Goal: Task Accomplishment & Management: Complete application form

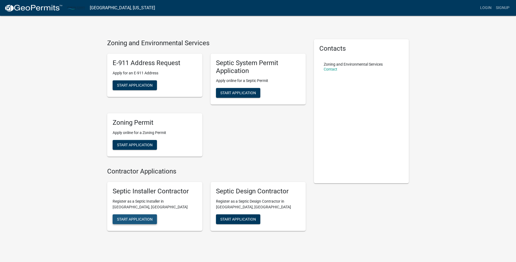
click at [141, 218] on span "Start Application" at bounding box center [135, 219] width 36 height 4
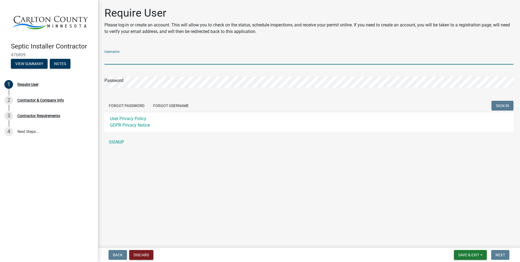
click at [143, 62] on input "Username" at bounding box center [309, 58] width 409 height 11
type input "Digger2025"
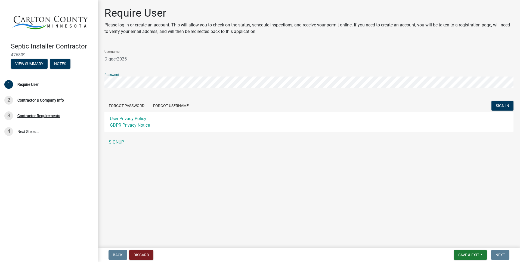
click at [492, 101] on button "SIGN IN" at bounding box center [503, 106] width 22 height 10
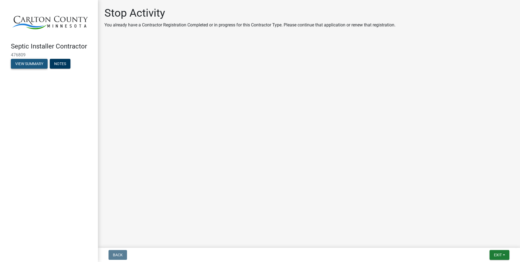
click at [36, 63] on button "View Summary" at bounding box center [29, 64] width 37 height 10
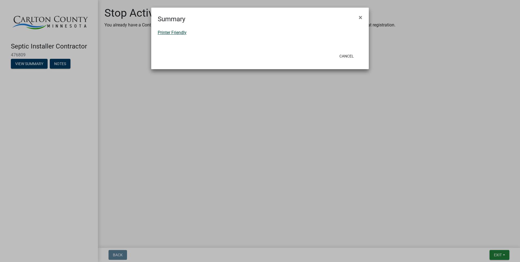
click at [176, 32] on link "Printer Friendly" at bounding box center [172, 32] width 29 height 5
click at [362, 17] on span "×" at bounding box center [361, 18] width 4 height 8
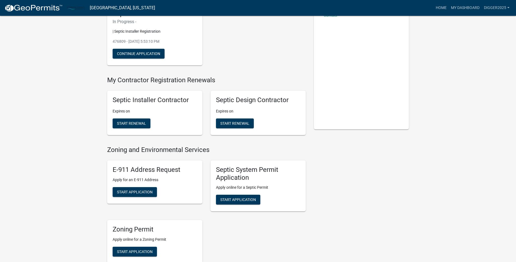
scroll to position [54, 0]
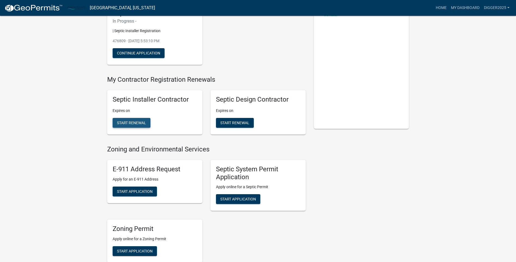
click at [137, 121] on span "Start Renewal" at bounding box center [131, 123] width 29 height 4
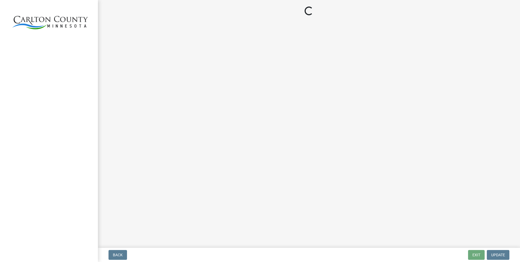
select select "MN"
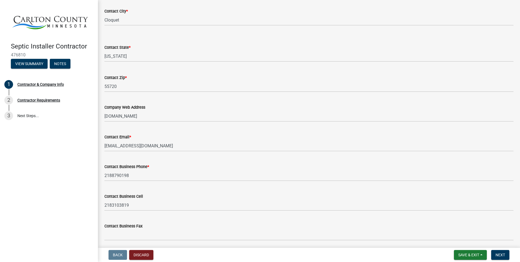
scroll to position [229, 0]
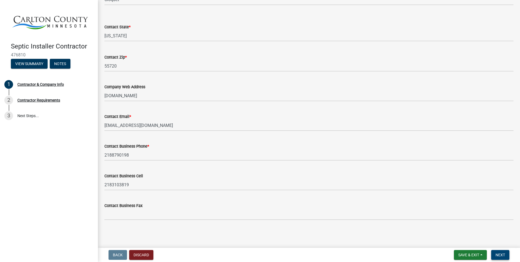
click at [498, 253] on span "Next" at bounding box center [501, 255] width 10 height 4
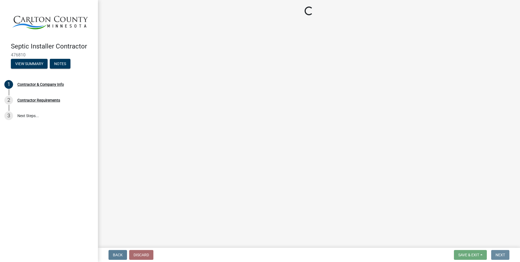
scroll to position [0, 0]
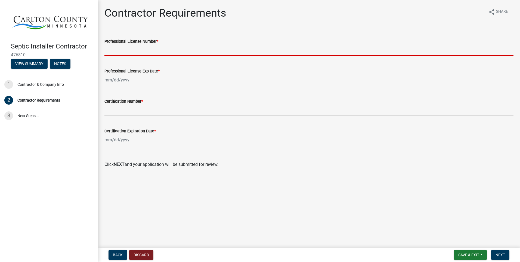
click at [119, 45] on input "Professional License Number *" at bounding box center [309, 50] width 409 height 11
type input "2906"
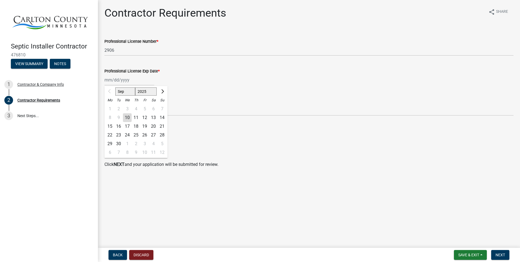
click at [107, 77] on div "Sep Oct Nov [DATE] 2026 2027 2028 2029 2030 2031 2032 2033 2034 2035 2036 2037 …" at bounding box center [130, 79] width 50 height 11
click at [109, 91] on div at bounding box center [110, 91] width 11 height 9
click at [123, 89] on select "Sep Oct Nov Dec" at bounding box center [125, 91] width 20 height 8
click at [108, 91] on div at bounding box center [110, 91] width 11 height 9
click at [146, 91] on select "2025 2026 2027 2028 2029 2030 2031 2032 2033 2034 2035 2036 2037 2038 2039 2040…" at bounding box center [146, 91] width 22 height 8
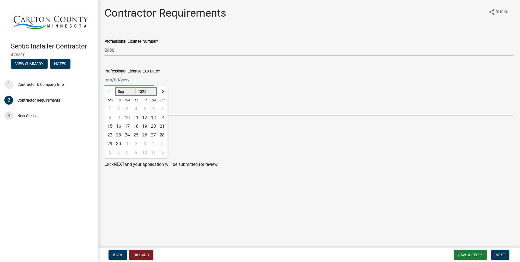
select select "2026"
click at [135, 87] on select "2025 2026 2027 2028 2029 2030 2031 2032 2033 2034 2035 2036 2037 2038 2039 2040…" at bounding box center [146, 91] width 22 height 8
click at [123, 89] on select "Jan Feb Mar Apr May Jun [DATE] Aug Sep Oct Nov Dec" at bounding box center [126, 91] width 22 height 8
select select "4"
click at [115, 87] on select "Jan Feb Mar Apr May Jun [DATE] Aug Sep Oct Nov Dec" at bounding box center [126, 91] width 22 height 8
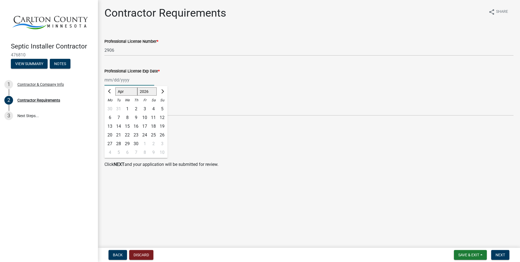
click at [145, 107] on div "3" at bounding box center [144, 109] width 9 height 9
type input "[DATE]"
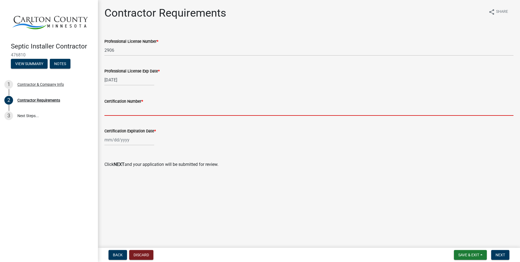
click at [119, 106] on input "Certification Number *" at bounding box center [309, 110] width 409 height 11
type input "7843"
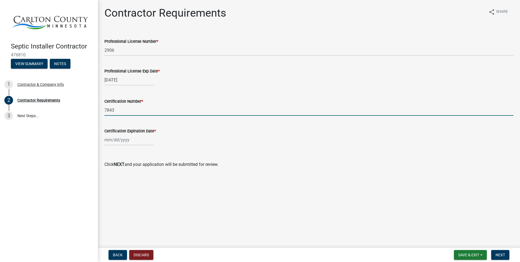
click at [110, 141] on div at bounding box center [130, 139] width 50 height 11
select select "9"
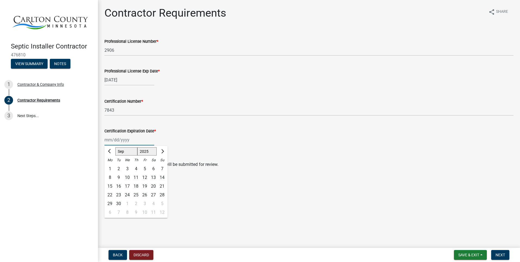
click at [148, 150] on select "1525 1526 1527 1528 1529 1530 1531 1532 1533 1534 1535 1536 1537 1538 1539 1540…" at bounding box center [147, 151] width 20 height 8
select select "2028"
click at [137, 147] on select "1525 1526 1527 1528 1529 1530 1531 1532 1533 1534 1535 1536 1537 1538 1539 1540…" at bounding box center [147, 151] width 20 height 8
click at [121, 149] on select "Jan Feb Mar Apr May Jun [DATE] Aug Sep Oct Nov Dec" at bounding box center [126, 151] width 22 height 8
select select "6"
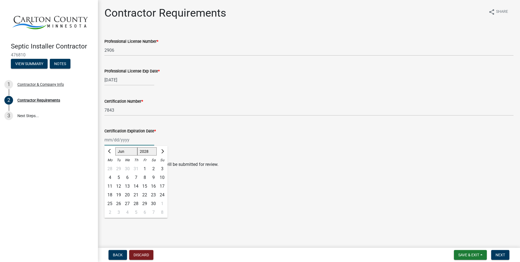
click at [115, 147] on select "Jan Feb Mar Apr May Jun [DATE] Aug Sep Oct Nov Dec" at bounding box center [126, 151] width 22 height 8
click at [143, 177] on div "9" at bounding box center [144, 177] width 9 height 9
type input "[DATE]"
click at [500, 254] on span "Next" at bounding box center [501, 255] width 10 height 4
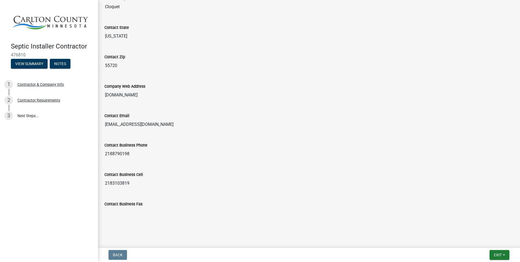
scroll to position [259, 0]
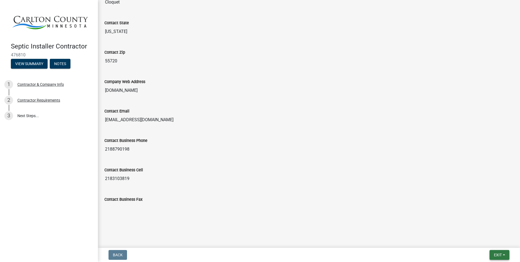
click at [497, 253] on span "Exit" at bounding box center [498, 255] width 8 height 4
click at [483, 241] on button "Save & Exit" at bounding box center [488, 240] width 44 height 13
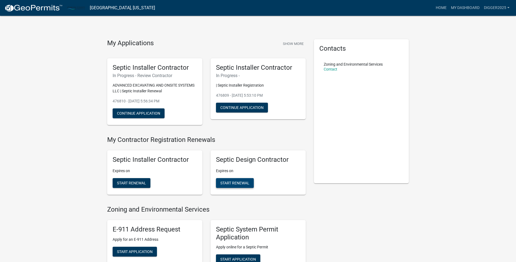
click at [233, 181] on span "Start Renewal" at bounding box center [234, 183] width 29 height 4
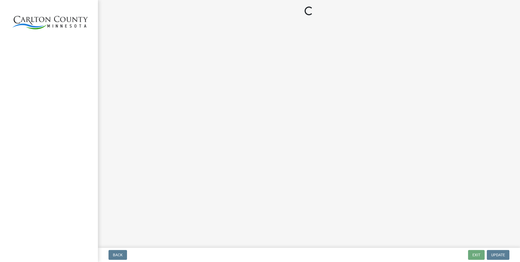
select select "MN"
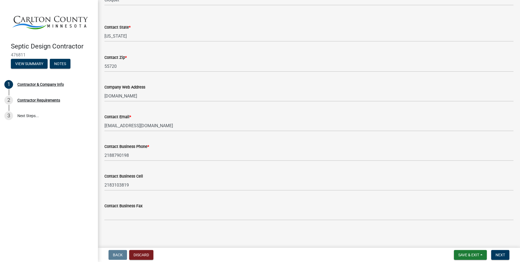
scroll to position [229, 0]
click at [503, 255] on span "Next" at bounding box center [501, 255] width 10 height 4
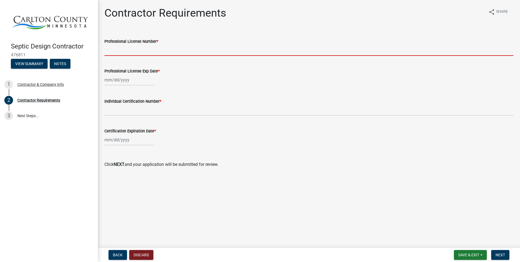
click at [131, 48] on input "Professional License Number *" at bounding box center [309, 50] width 409 height 11
type input "2906"
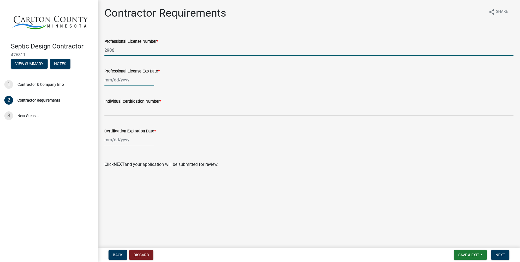
type input "[DATE]"
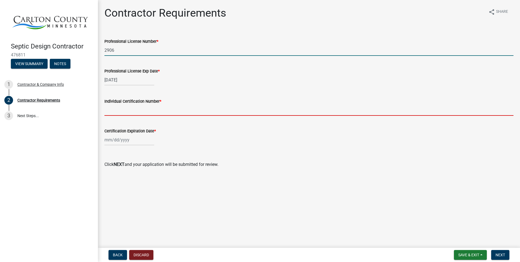
type input "7843"
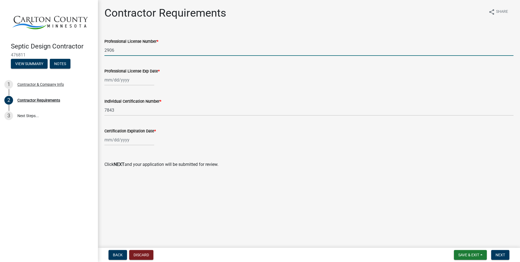
select select "9"
select select "2025"
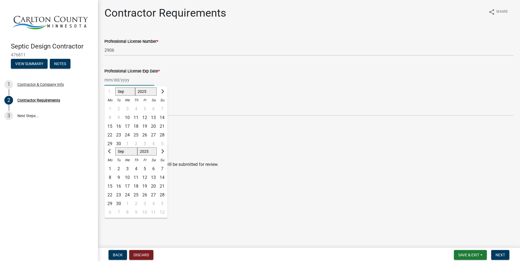
click at [152, 90] on select "2025 2026 2027 2028 2029 2030 2031 2032 2033 2034 2035 2036 2037 2038 2039 2040…" at bounding box center [146, 91] width 22 height 8
select select "2026"
click at [135, 87] on select "2025 2026 2027 2028 2029 2030 2031 2032 2033 2034 2035 2036 2037 2038 2039 2040…" at bounding box center [146, 91] width 22 height 8
click at [126, 90] on select "Jan Feb Mar Apr May Jun [DATE] Aug Sep Oct Nov Dec" at bounding box center [126, 91] width 22 height 8
select select "4"
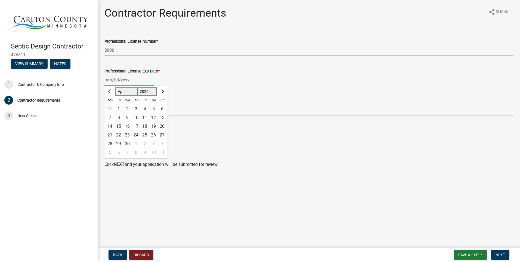
click at [115, 87] on select "Jan Feb Mar Apr May Jun [DATE] Aug Sep Oct Nov Dec" at bounding box center [126, 91] width 22 height 8
click at [145, 108] on div "3" at bounding box center [144, 109] width 9 height 9
type input "[DATE]"
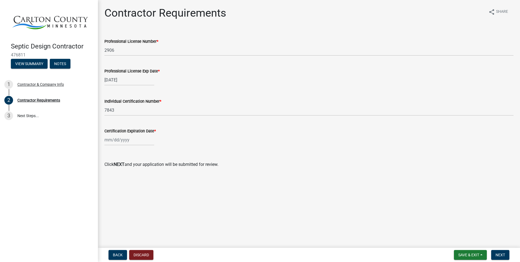
click at [107, 139] on div at bounding box center [130, 139] width 50 height 11
select select "9"
drag, startPoint x: 149, startPoint y: 151, endPoint x: 153, endPoint y: 154, distance: 5.1
click at [149, 151] on select "1525 1526 1527 1528 1529 1530 1531 1532 1533 1534 1535 1536 1537 1538 1539 1540…" at bounding box center [147, 151] width 20 height 8
select select "2028"
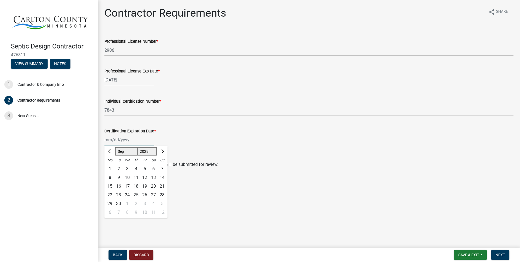
click at [137, 147] on select "1525 1526 1527 1528 1529 1530 1531 1532 1533 1534 1535 1536 1537 1538 1539 1540…" at bounding box center [147, 151] width 20 height 8
click at [125, 151] on select "Jan Feb Mar Apr May Jun [DATE] Aug Sep Oct Nov Dec" at bounding box center [126, 151] width 22 height 8
select select "6"
click at [115, 147] on select "Jan Feb Mar Apr May Jun [DATE] Aug Sep Oct Nov Dec" at bounding box center [126, 151] width 22 height 8
click at [143, 178] on div "9" at bounding box center [144, 177] width 9 height 9
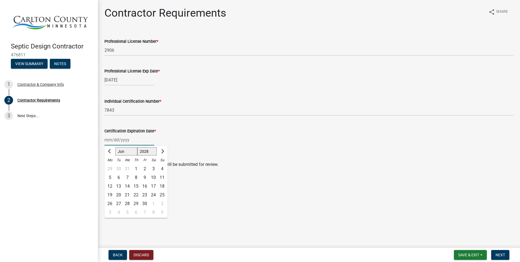
type input "[DATE]"
click at [502, 252] on button "Next" at bounding box center [501, 255] width 18 height 10
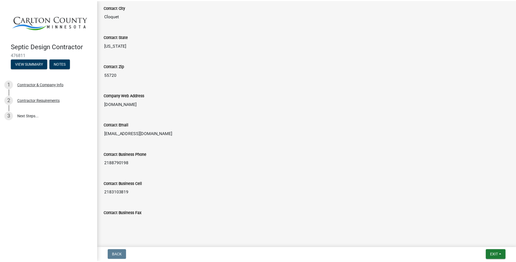
scroll to position [259, 0]
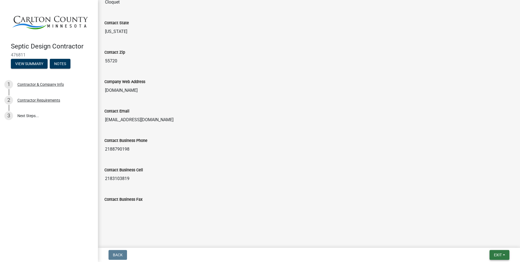
click at [497, 256] on span "Exit" at bounding box center [498, 255] width 8 height 4
click at [478, 240] on button "Save & Exit" at bounding box center [488, 240] width 44 height 13
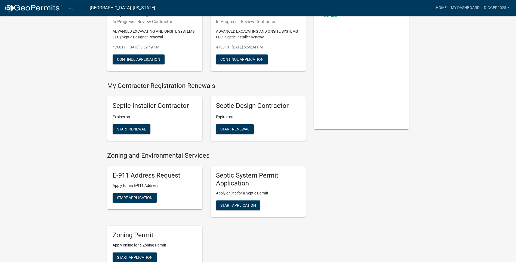
scroll to position [54, 0]
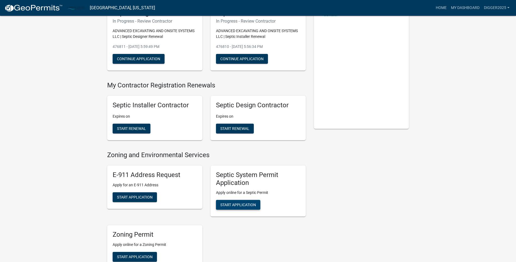
click at [243, 204] on span "Start Application" at bounding box center [238, 205] width 36 height 4
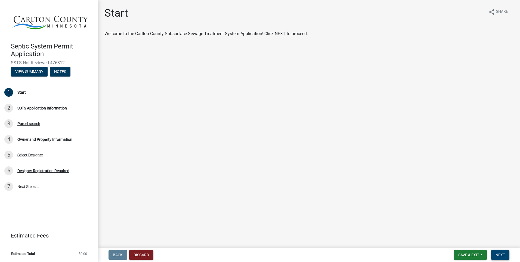
click at [499, 255] on span "Next" at bounding box center [501, 255] width 10 height 4
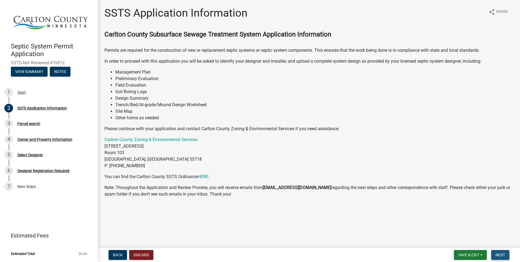
click at [504, 255] on span "Next" at bounding box center [501, 255] width 10 height 4
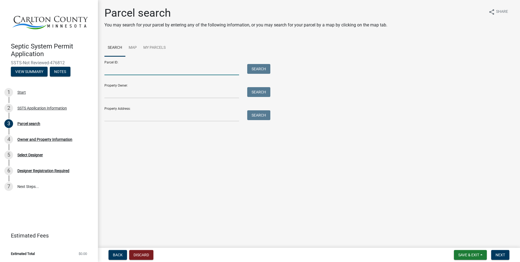
click at [111, 68] on input "Parcel ID:" at bounding box center [172, 69] width 135 height 11
paste input "[PHONE_NUMBER]"
type input "[PHONE_NUMBER]"
click at [259, 66] on button "Search" at bounding box center [258, 69] width 23 height 10
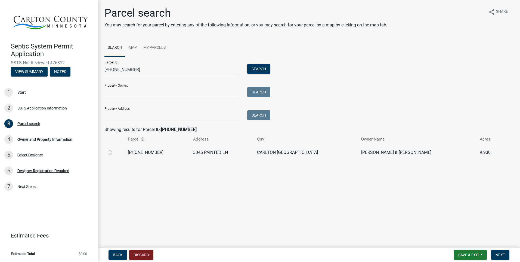
click at [114, 149] on label at bounding box center [114, 149] width 0 height 0
click at [114, 152] on input "radio" at bounding box center [116, 151] width 4 height 4
radio input "true"
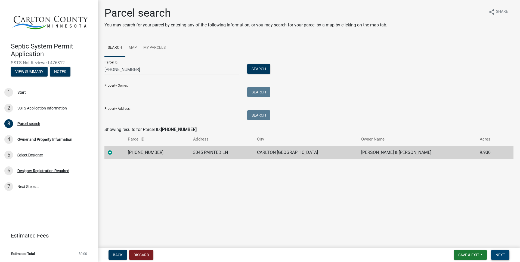
click at [496, 255] on button "Next" at bounding box center [501, 255] width 18 height 10
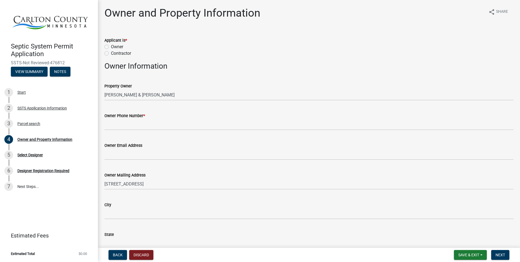
click at [111, 52] on label "Contractor" at bounding box center [121, 53] width 20 height 7
click at [111, 52] on input "Contractor" at bounding box center [113, 52] width 4 height 4
radio input "true"
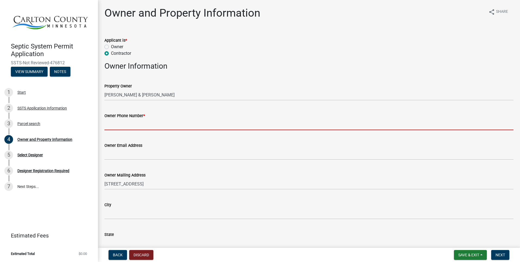
click at [117, 125] on input "Owner Phone Number *" at bounding box center [309, 124] width 409 height 11
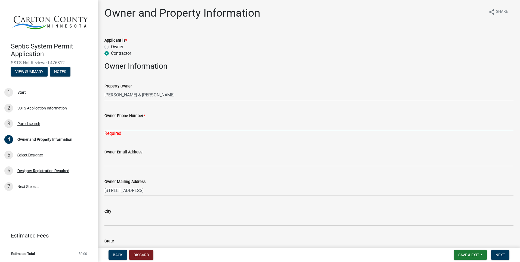
paste input "[PHONE_NUMBER]"
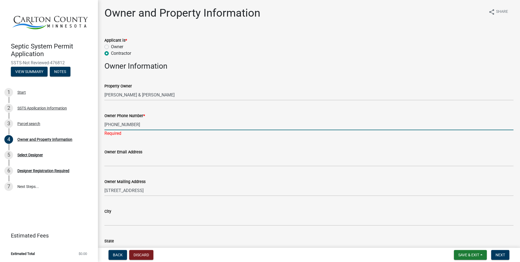
type input "[PHONE_NUMBER]"
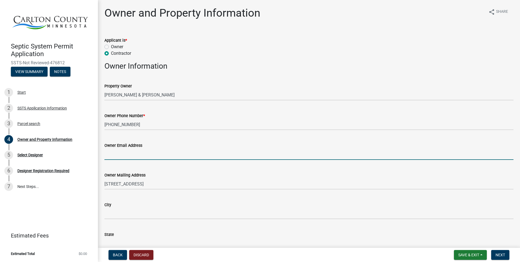
click at [179, 163] on wm-data-entity-input "Owner Email Address" at bounding box center [309, 149] width 409 height 30
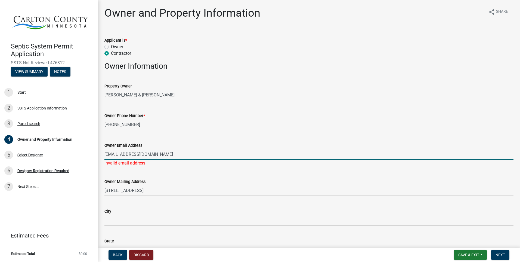
type input "[EMAIL_ADDRESS][DOMAIN_NAME]"
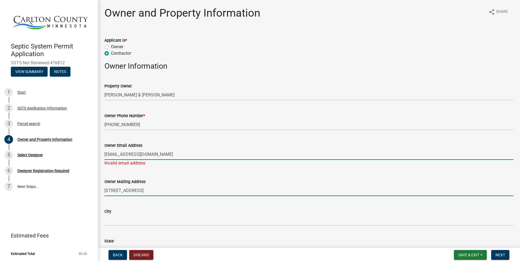
click at [194, 185] on input "[STREET_ADDRESS]" at bounding box center [309, 190] width 409 height 11
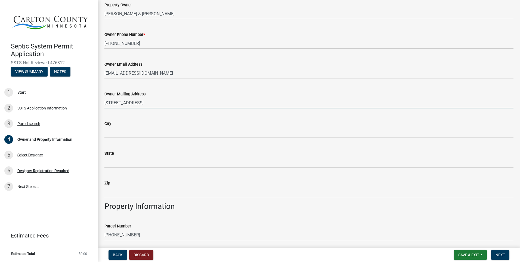
scroll to position [82, 0]
click at [131, 124] on div "City" at bounding box center [309, 123] width 409 height 7
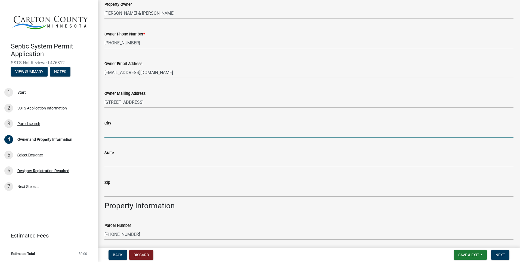
click at [124, 132] on input "City" at bounding box center [309, 131] width 409 height 11
type input "Mankato"
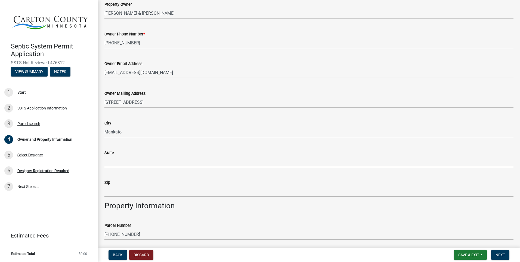
click at [119, 161] on input "State" at bounding box center [309, 161] width 409 height 11
type input "MN"
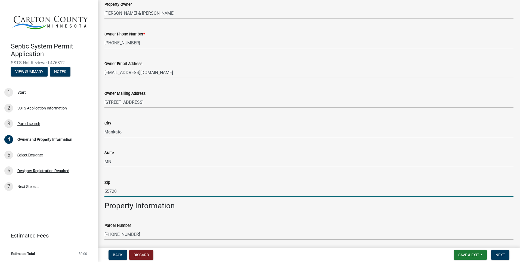
click at [123, 191] on input "55720" at bounding box center [309, 191] width 409 height 11
type input "56003"
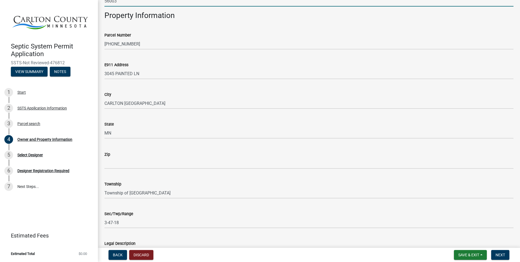
scroll to position [272, 0]
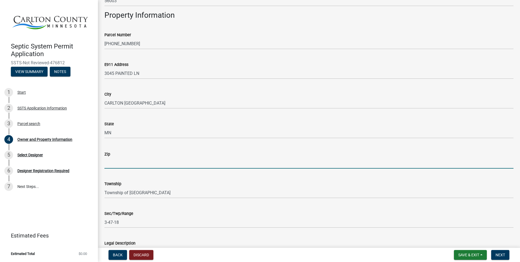
click at [129, 159] on input "Zip" at bounding box center [309, 162] width 409 height 11
click at [117, 163] on input "55707" at bounding box center [309, 162] width 409 height 11
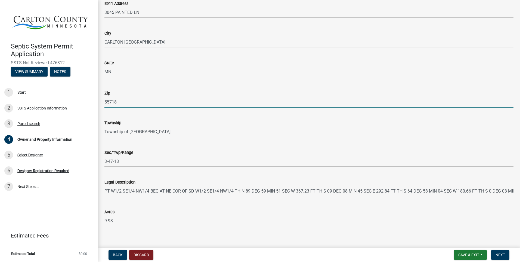
scroll to position [339, 0]
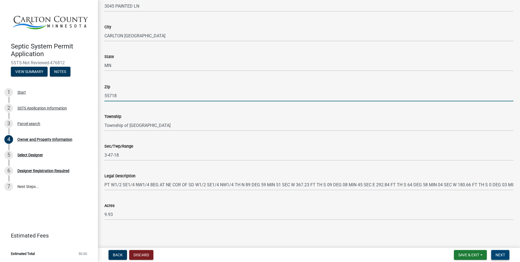
type input "55718"
click at [500, 253] on span "Next" at bounding box center [501, 255] width 10 height 4
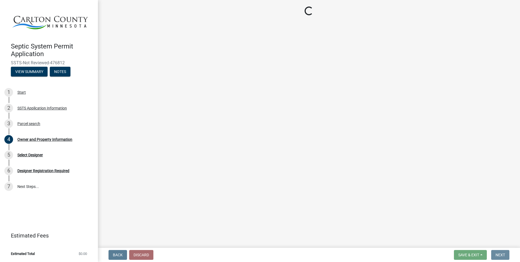
scroll to position [0, 0]
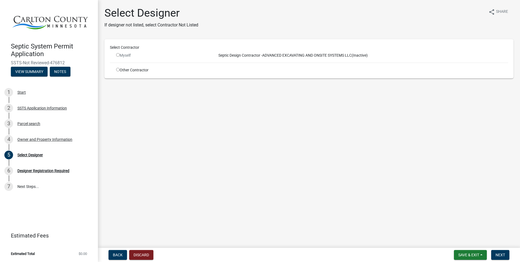
click at [227, 55] on span "Septic Design Contractor -" at bounding box center [239, 55] width 46 height 4
drag, startPoint x: 241, startPoint y: 56, endPoint x: 345, endPoint y: 62, distance: 104.4
click at [345, 62] on div "Select Contractor Myself Septic Design Contractor - ADVANCED EXCAVATING AND ONS…" at bounding box center [309, 59] width 399 height 28
drag, startPoint x: 171, startPoint y: 54, endPoint x: 174, endPoint y: 53, distance: 3.3
click at [174, 53] on div "Myself" at bounding box center [162, 56] width 92 height 6
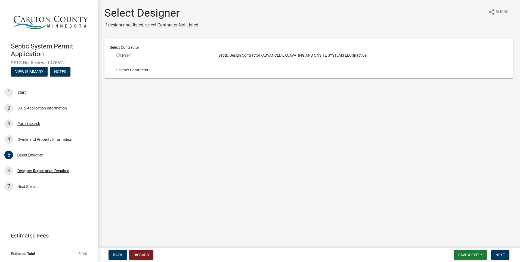
click at [118, 54] on input "radio" at bounding box center [118, 55] width 4 height 4
radio input "false"
click at [118, 69] on input "radio" at bounding box center [118, 70] width 4 height 4
radio input "true"
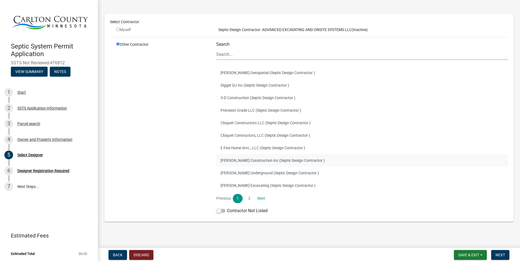
scroll to position [35, 0]
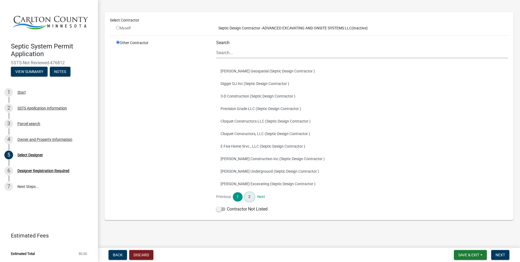
click at [249, 196] on link "2" at bounding box center [250, 196] width 10 height 9
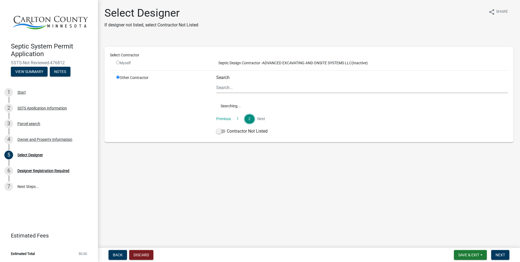
scroll to position [0, 0]
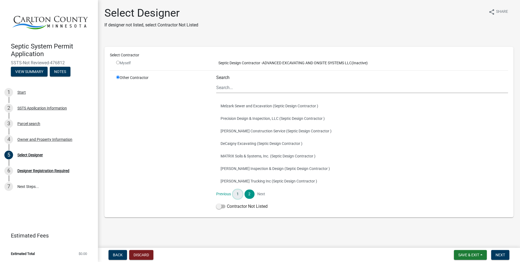
click at [237, 192] on link "1" at bounding box center [238, 193] width 10 height 9
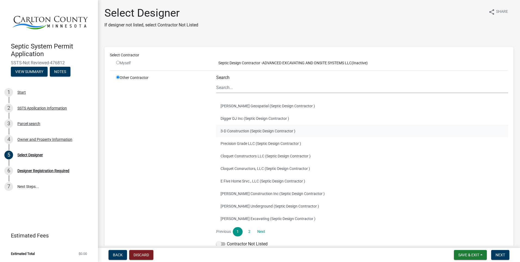
click at [385, 125] on button "3-D Construction (Septic Design Contractor )" at bounding box center [362, 131] width 292 height 13
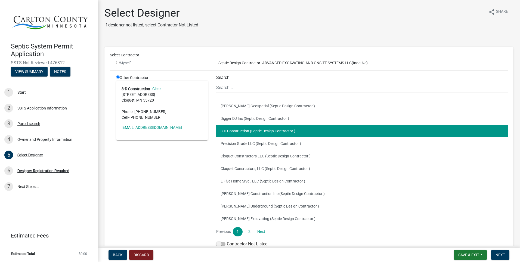
click at [367, 63] on span "(Inactive)" at bounding box center [360, 63] width 16 height 4
click at [317, 60] on div "Septic Design Contractor - ADVANCED EXCAVATING AND ONSITE SYSTEMS LLC (Inactive)" at bounding box center [362, 63] width 300 height 6
click at [118, 76] on input "radio" at bounding box center [118, 77] width 4 height 4
click at [143, 191] on div "Other Contractor 3-D Construction Clear [STREET_ADDRESS] Phone - [PHONE_NUMBER]…" at bounding box center [162, 162] width 100 height 174
click at [157, 88] on link "Clear" at bounding box center [155, 89] width 11 height 4
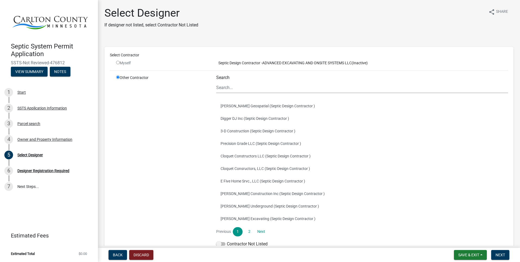
click at [118, 63] on input "radio" at bounding box center [118, 63] width 4 height 4
radio input "false"
radio input "true"
click at [118, 76] on input "radio" at bounding box center [118, 77] width 4 height 4
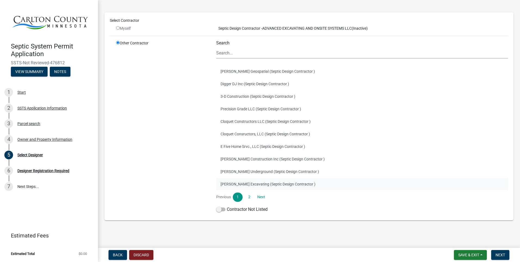
scroll to position [35, 0]
click at [500, 256] on span "Next" at bounding box center [501, 255] width 10 height 4
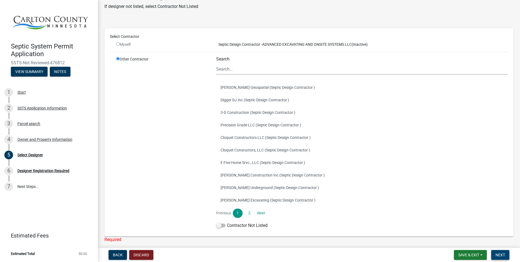
scroll to position [0, 0]
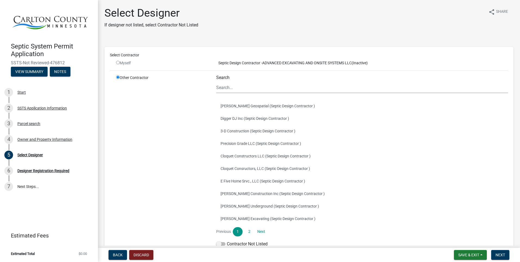
click at [117, 62] on input "radio" at bounding box center [118, 63] width 4 height 4
radio input "false"
radio input "true"
click at [117, 62] on input "radio" at bounding box center [118, 63] width 4 height 4
radio input "false"
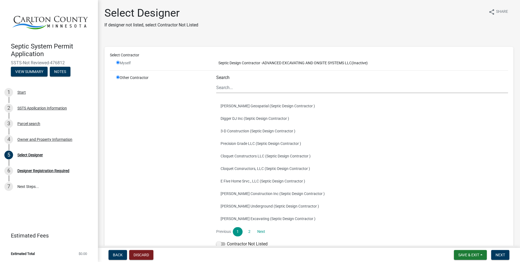
radio input "true"
click at [117, 62] on input "radio" at bounding box center [118, 63] width 4 height 4
radio input "false"
radio input "true"
click at [117, 62] on input "radio" at bounding box center [118, 63] width 4 height 4
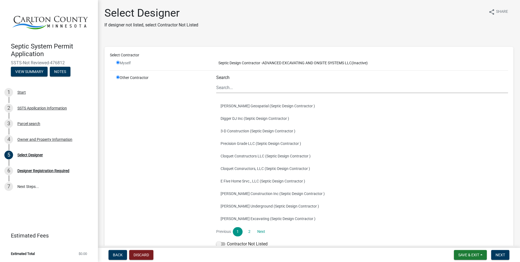
radio input "false"
radio input "true"
click at [29, 154] on div "Select Designer" at bounding box center [30, 155] width 26 height 4
click at [118, 253] on span "Back" at bounding box center [118, 255] width 10 height 4
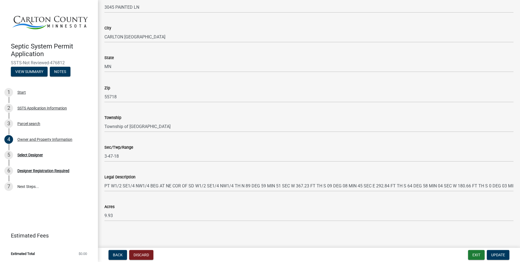
scroll to position [339, 0]
click at [498, 253] on span "Update" at bounding box center [499, 255] width 14 height 4
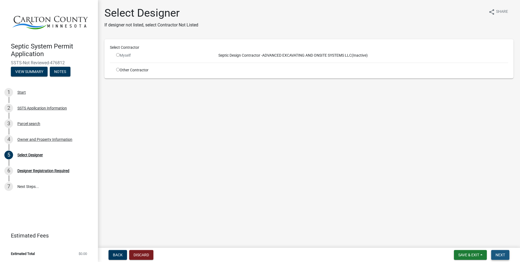
click at [498, 253] on span "Next" at bounding box center [501, 255] width 10 height 4
click at [224, 55] on span "Septic Design Contractor -" at bounding box center [239, 55] width 46 height 4
drag, startPoint x: 216, startPoint y: 54, endPoint x: 383, endPoint y: 56, distance: 166.3
click at [383, 56] on div "Septic Design Contractor - ADVANCED EXCAVATING AND ONSITE SYSTEMS LLC (Inactive)" at bounding box center [362, 56] width 300 height 6
drag, startPoint x: 383, startPoint y: 56, endPoint x: 380, endPoint y: 56, distance: 3.0
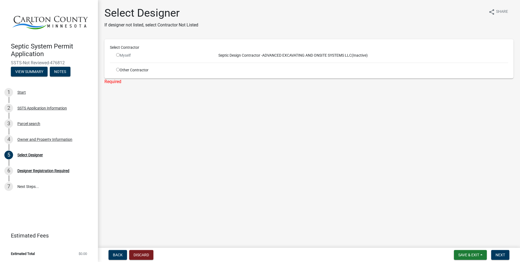
click at [380, 56] on div "Septic Design Contractor - ADVANCED EXCAVATING AND ONSITE SYSTEMS LLC (Inactive)" at bounding box center [362, 56] width 300 height 6
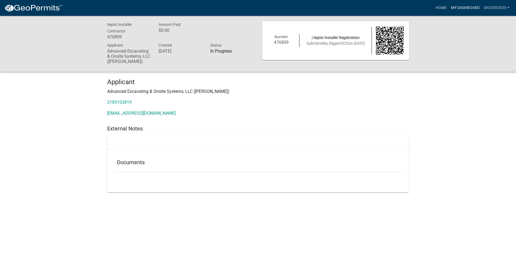
click at [469, 6] on link "My Dashboard" at bounding box center [465, 8] width 33 height 10
